Goal: Information Seeking & Learning: Learn about a topic

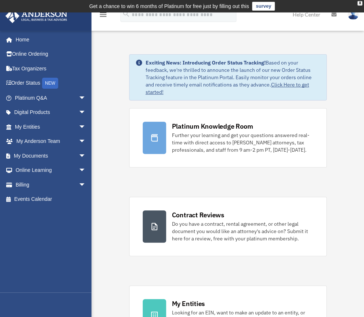
click at [351, 18] on img at bounding box center [353, 14] width 11 height 11
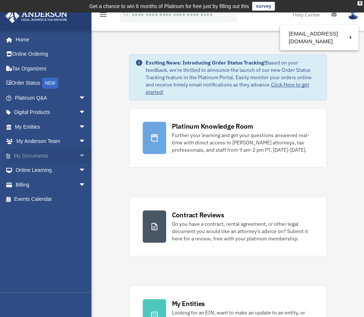
click at [78, 156] on span "arrow_drop_down" at bounding box center [85, 155] width 15 height 15
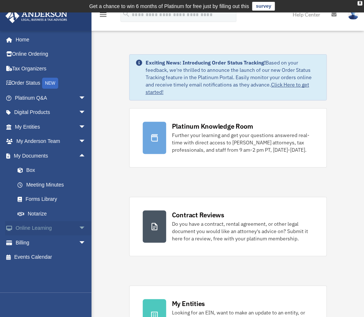
click at [78, 228] on span "arrow_drop_down" at bounding box center [85, 228] width 15 height 15
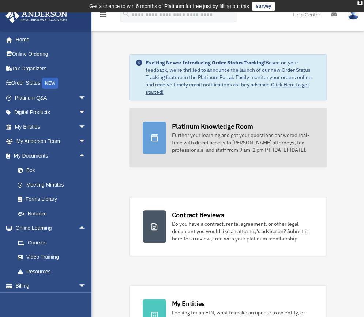
click at [231, 156] on link "Platinum Knowledge Room Further your learning and get your questions answered r…" at bounding box center [228, 137] width 198 height 59
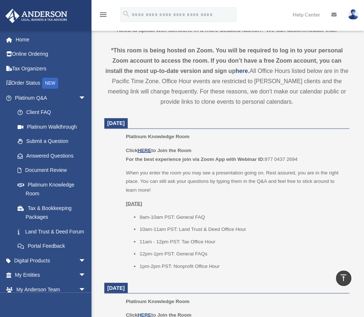
scroll to position [266, 0]
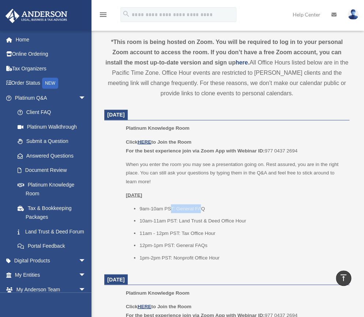
drag, startPoint x: 171, startPoint y: 209, endPoint x: 201, endPoint y: 208, distance: 30.4
click at [201, 208] on li "9am-10am PST: General FAQ" at bounding box center [241, 208] width 205 height 9
drag, startPoint x: 169, startPoint y: 212, endPoint x: 196, endPoint y: 209, distance: 27.2
click at [194, 209] on li "9am-10am PST: General FAQ" at bounding box center [241, 208] width 205 height 9
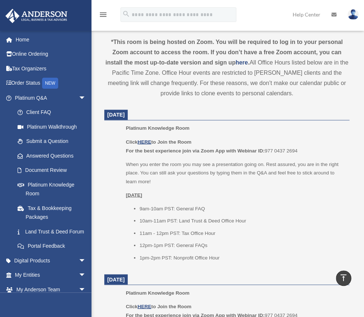
click at [198, 209] on li "9am-10am PST: General FAQ" at bounding box center [241, 208] width 205 height 9
drag, startPoint x: 189, startPoint y: 221, endPoint x: 239, endPoint y: 217, distance: 50.3
click at [239, 217] on li "10am-11am PST: Land Trust & Deed Office Hour" at bounding box center [241, 220] width 205 height 9
drag, startPoint x: 140, startPoint y: 219, endPoint x: 176, endPoint y: 220, distance: 36.3
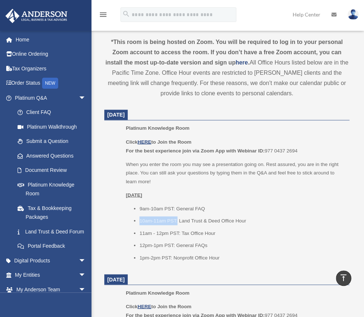
click at [176, 220] on li "10am-11am PST: Land Trust & Deed Office Hour" at bounding box center [241, 220] width 205 height 9
copy li "10am-11am PST:"
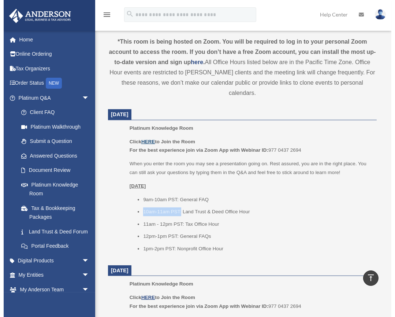
scroll to position [267, 0]
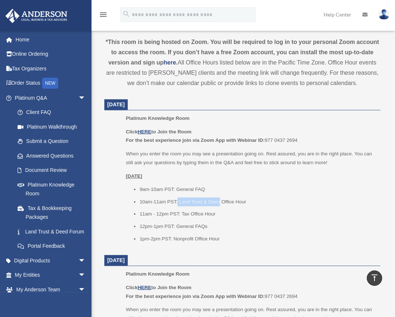
drag, startPoint x: 220, startPoint y: 201, endPoint x: 178, endPoint y: 200, distance: 42.1
click at [178, 200] on li "10am-11am PST: Land Trust & Deed Office Hour" at bounding box center [257, 201] width 236 height 9
copy li "Land Trust & Deed"
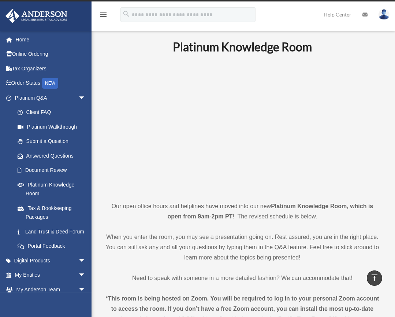
scroll to position [0, 0]
